Goal: Information Seeking & Learning: Find specific fact

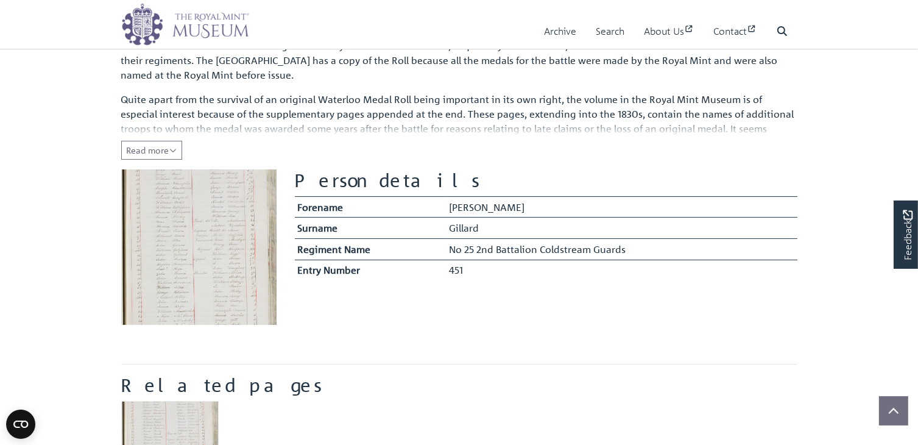
scroll to position [112, 0]
click at [171, 147] on icon "Read all of the content" at bounding box center [172, 151] width 7 height 9
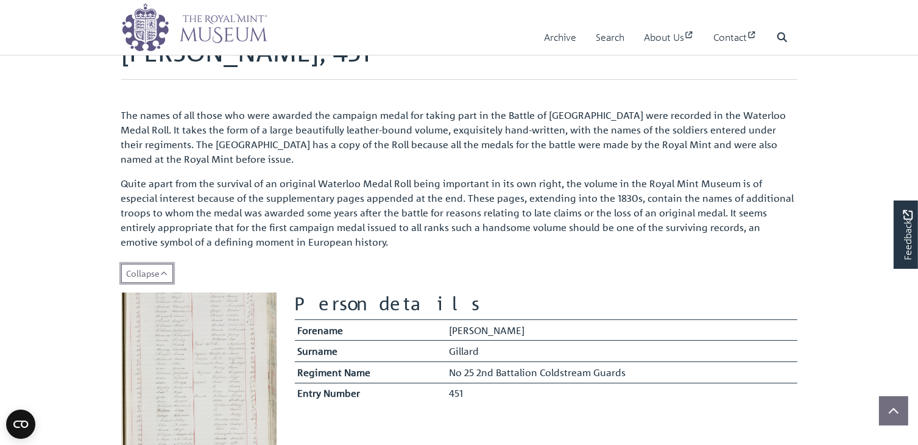
scroll to position [20, 0]
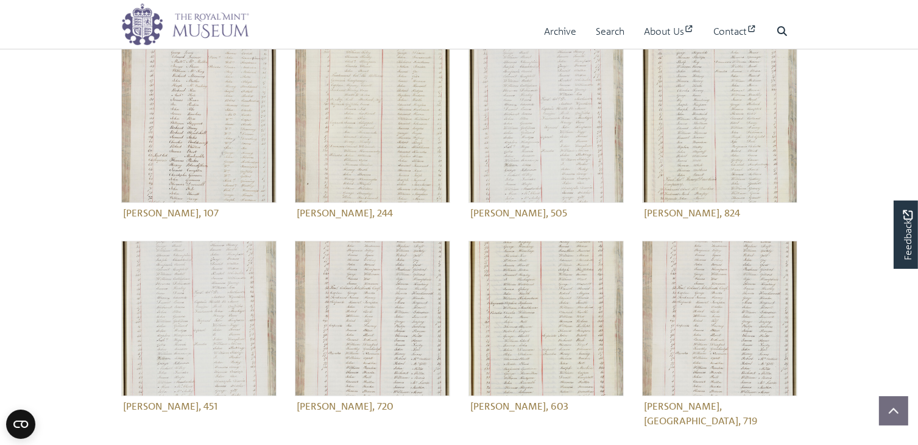
scroll to position [390, 0]
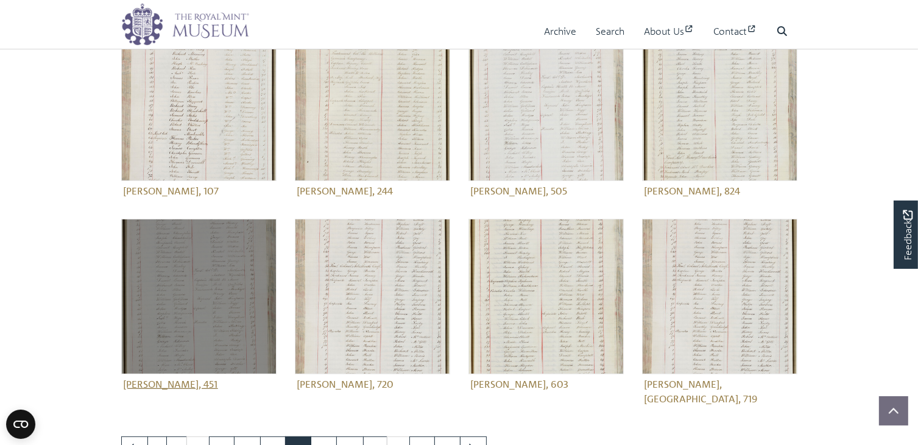
click at [197, 331] on img at bounding box center [198, 296] width 155 height 155
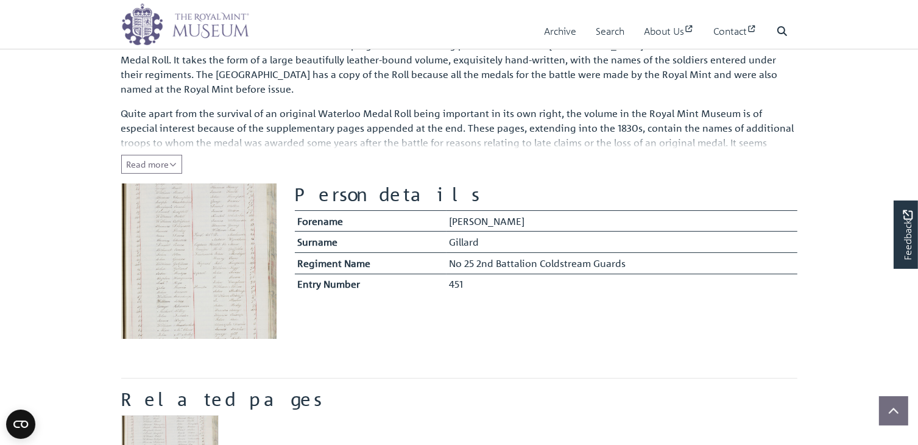
scroll to position [158, 0]
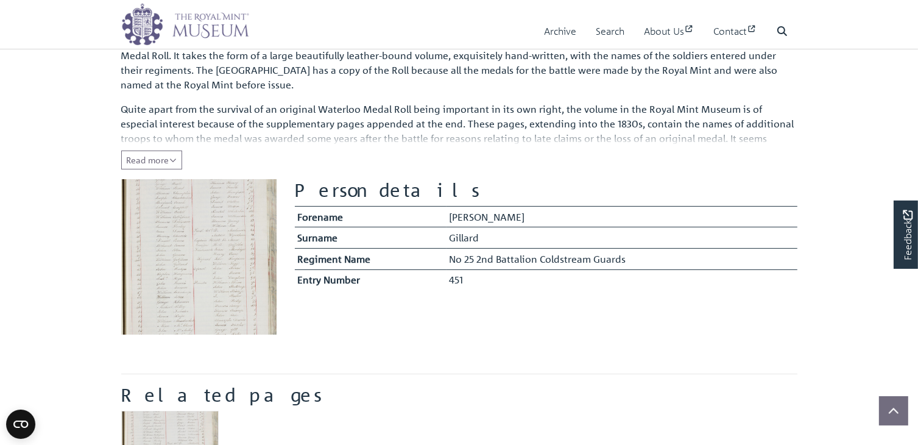
click at [526, 267] on td "No 25 2nd Battalion Coldstream Guards" at bounding box center [622, 258] width 351 height 21
